Goal: Task Accomplishment & Management: Use online tool/utility

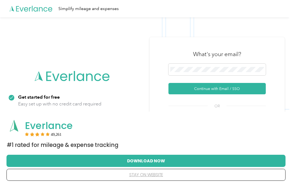
click at [249, 94] on button "Continue with Email / SSO" at bounding box center [217, 88] width 97 height 11
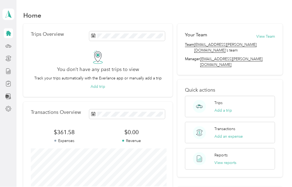
scroll to position [22, 0]
click at [9, 93] on icon at bounding box center [8, 96] width 6 height 6
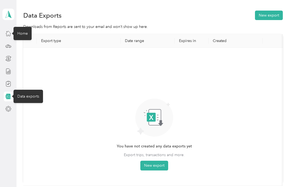
click at [21, 27] on div "Home" at bounding box center [23, 33] width 18 height 13
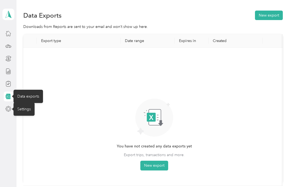
click at [27, 110] on div "Settings" at bounding box center [24, 108] width 21 height 13
click at [25, 108] on div "Settings" at bounding box center [24, 108] width 21 height 13
click at [9, 12] on icon at bounding box center [8, 15] width 8 height 8
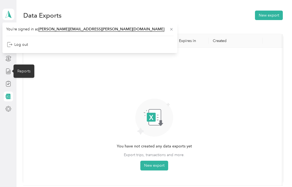
click at [26, 69] on div "Reports" at bounding box center [24, 70] width 21 height 13
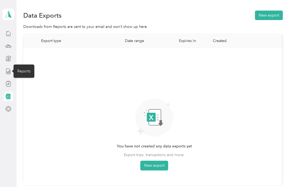
click at [24, 72] on div "Reports" at bounding box center [24, 70] width 21 height 13
click at [55, 41] on th "Export type" at bounding box center [79, 41] width 84 height 14
click at [160, 160] on button "New export" at bounding box center [154, 165] width 28 height 10
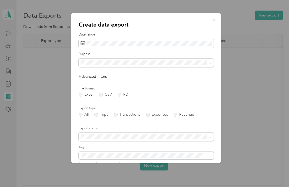
scroll to position [0, 0]
click at [213, 19] on icon "button" at bounding box center [214, 20] width 4 height 4
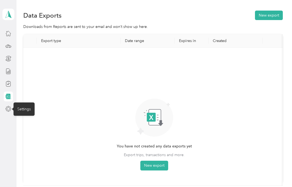
click at [25, 102] on div "Settings" at bounding box center [24, 108] width 21 height 13
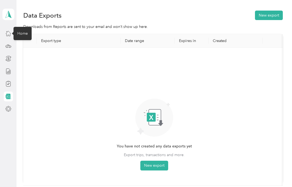
click at [20, 27] on div "Home" at bounding box center [23, 33] width 18 height 13
click at [22, 27] on div "Home" at bounding box center [23, 33] width 18 height 13
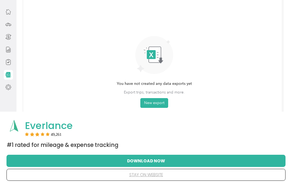
scroll to position [61, 0]
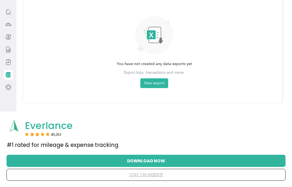
click at [158, 160] on button "Download Now" at bounding box center [146, 160] width 262 height 11
